Goal: Transaction & Acquisition: Book appointment/travel/reservation

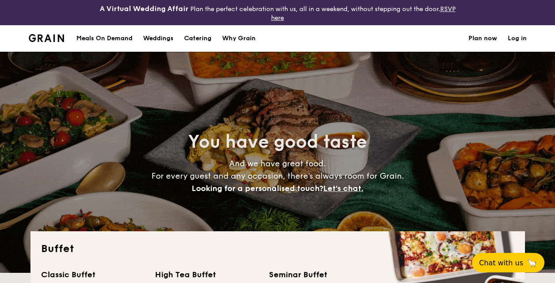
select select
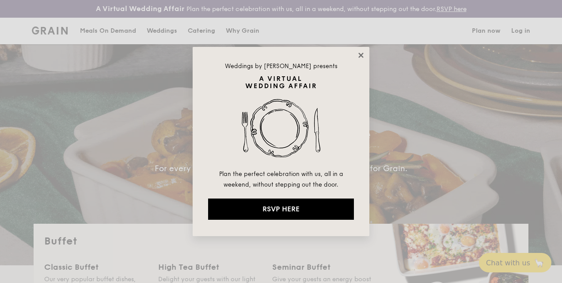
click at [364, 54] on icon at bounding box center [361, 55] width 8 height 8
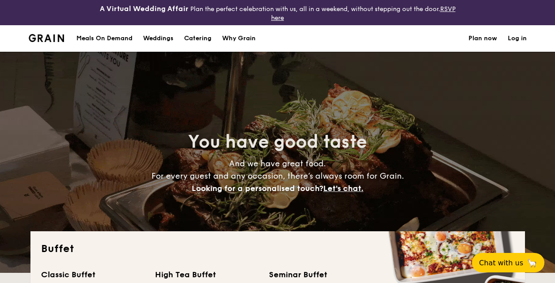
click at [203, 42] on h1 "Catering" at bounding box center [197, 38] width 27 height 27
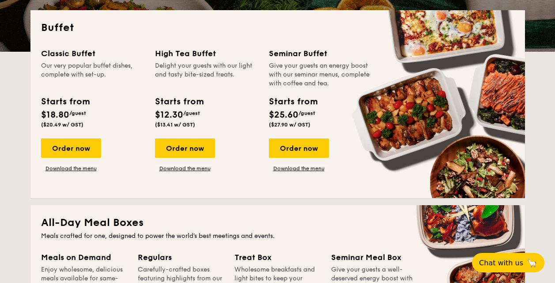
scroll to position [177, 0]
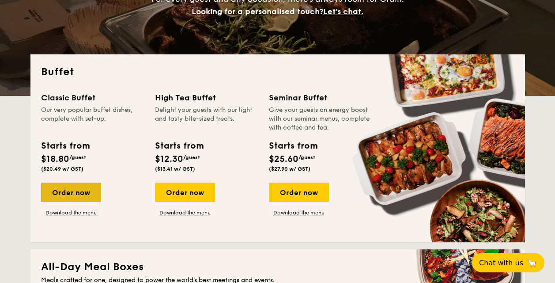
click at [68, 190] on div "Order now" at bounding box center [71, 191] width 60 height 19
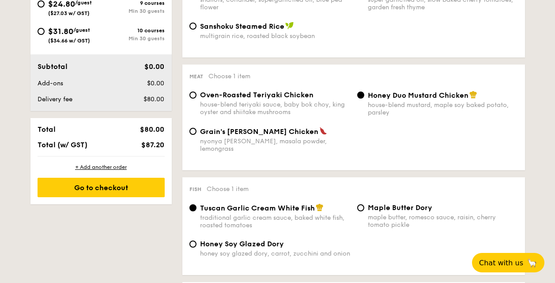
scroll to position [301, 0]
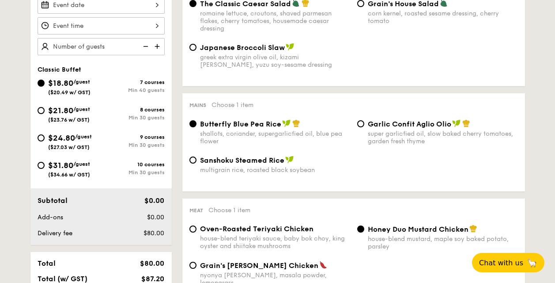
click at [141, 14] on input "Smoked Mesquite Whole Chicken brined in our in-house blend of herbs and spices,…" at bounding box center [101, 4] width 127 height 17
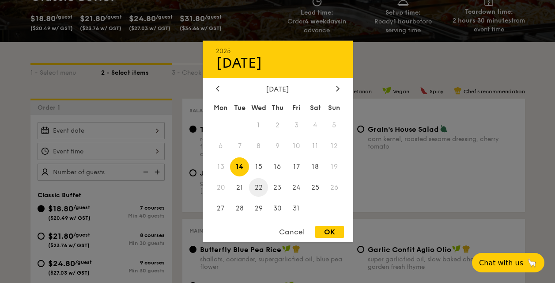
click at [263, 186] on span "22" at bounding box center [258, 187] width 19 height 19
click at [329, 233] on div "OK" at bounding box center [329, 232] width 29 height 12
type input "[DATE]"
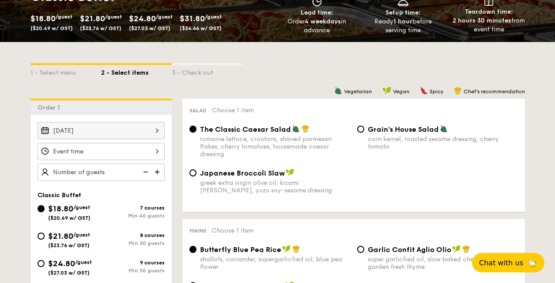
click at [160, 148] on input "Smoked Mesquite Whole Chicken brined in our in-house blend of herbs and spices,…" at bounding box center [101, 151] width 127 height 17
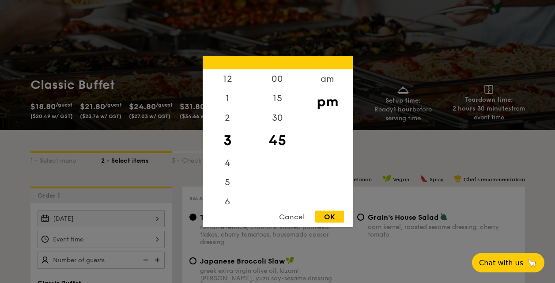
scroll to position [0, 0]
click at [226, 82] on div "12" at bounding box center [228, 82] width 50 height 26
click at [279, 78] on div "00" at bounding box center [278, 82] width 50 height 26
click at [338, 215] on div "OK" at bounding box center [329, 217] width 29 height 12
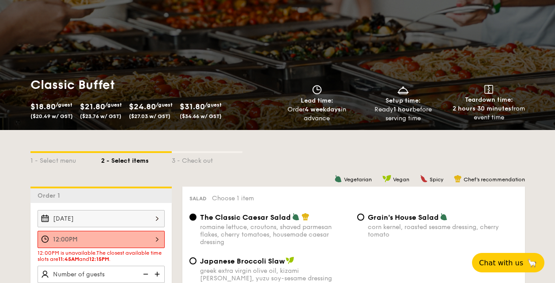
scroll to position [176, 0]
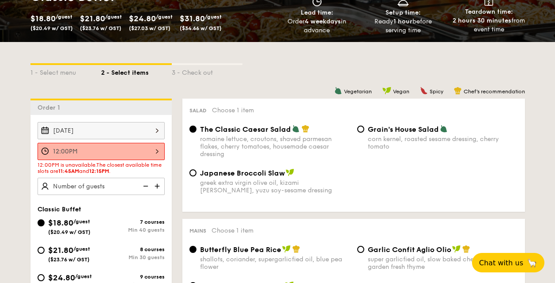
click at [151, 150] on input "12:00PM" at bounding box center [101, 151] width 127 height 17
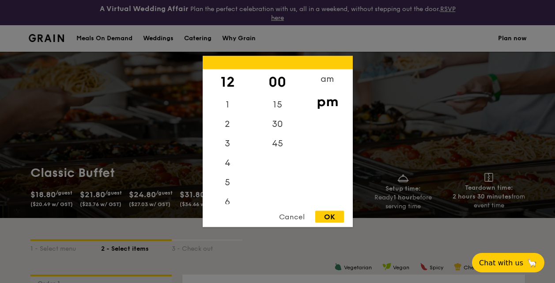
scroll to position [110, 0]
click at [228, 195] on div "11" at bounding box center [228, 194] width 50 height 19
click at [224, 198] on div "11" at bounding box center [228, 194] width 50 height 19
click at [325, 82] on div "am" at bounding box center [328, 82] width 50 height 26
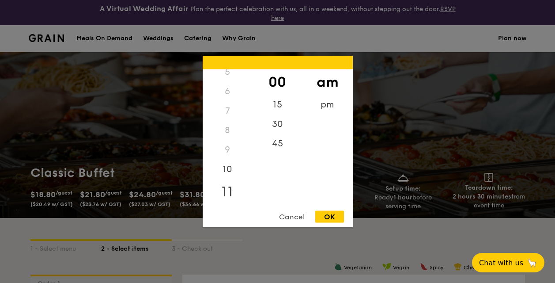
scroll to position [97, 0]
drag, startPoint x: 225, startPoint y: 193, endPoint x: 225, endPoint y: 198, distance: 4.9
click at [225, 199] on div "11" at bounding box center [228, 199] width 50 height 26
click at [279, 141] on div "45" at bounding box center [278, 147] width 50 height 26
click at [325, 220] on div "OK" at bounding box center [329, 217] width 29 height 12
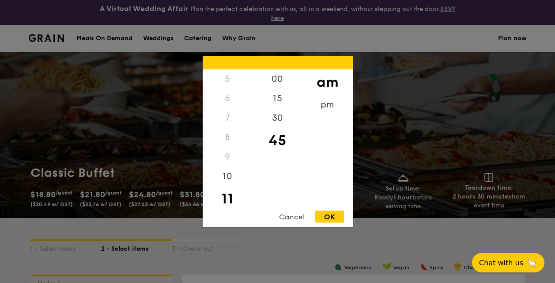
type input "11:45AM"
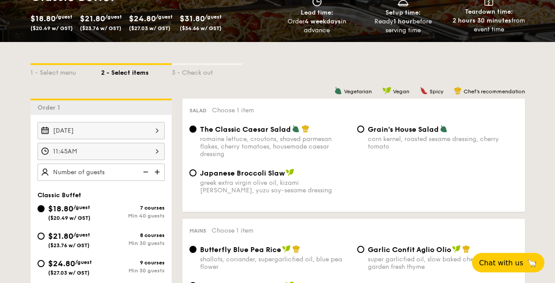
scroll to position [264, 0]
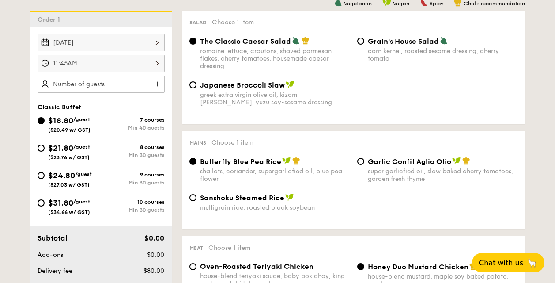
click at [122, 86] on input "text" at bounding box center [101, 84] width 127 height 17
type input "60 guests"
click at [163, 105] on div "Classic Buffet" at bounding box center [101, 107] width 127 height 8
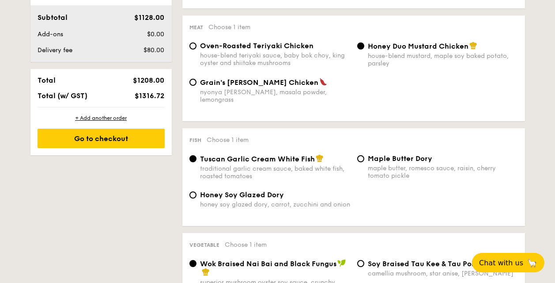
scroll to position [396, 0]
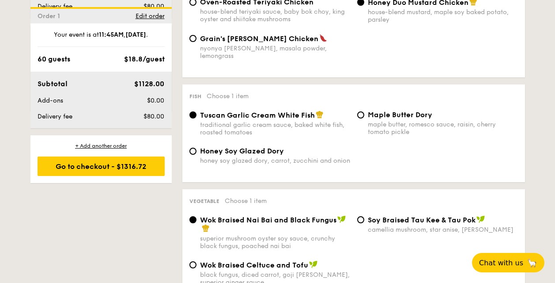
scroll to position [704, 0]
